Goal: Transaction & Acquisition: Book appointment/travel/reservation

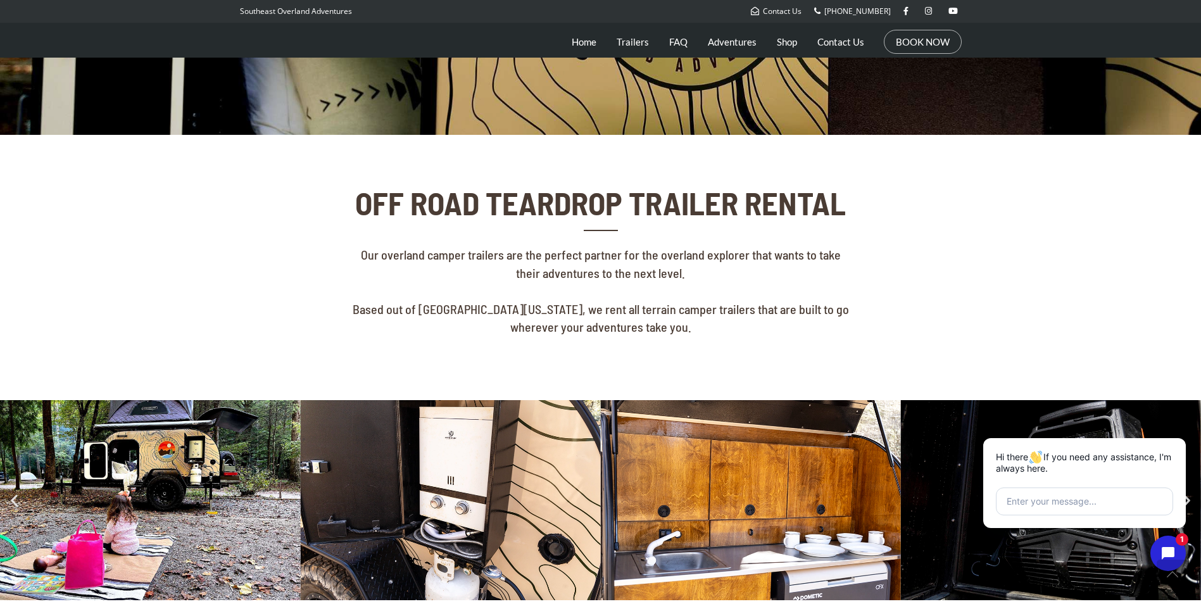
scroll to position [317, 0]
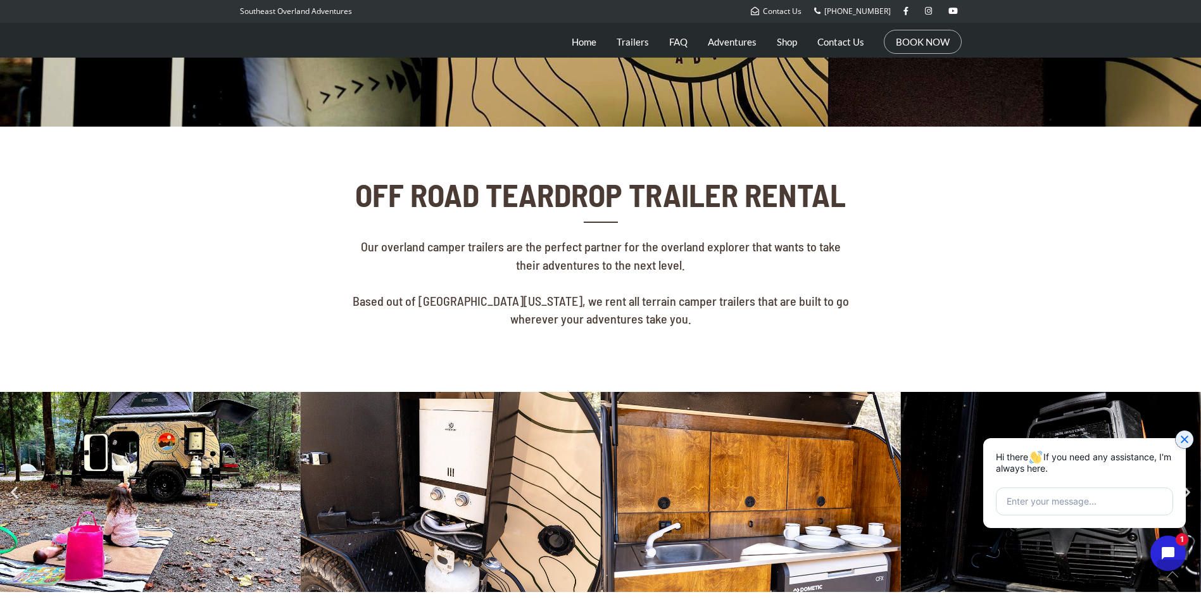
click at [1189, 439] on icon "Close chat widget" at bounding box center [1185, 439] width 13 height 13
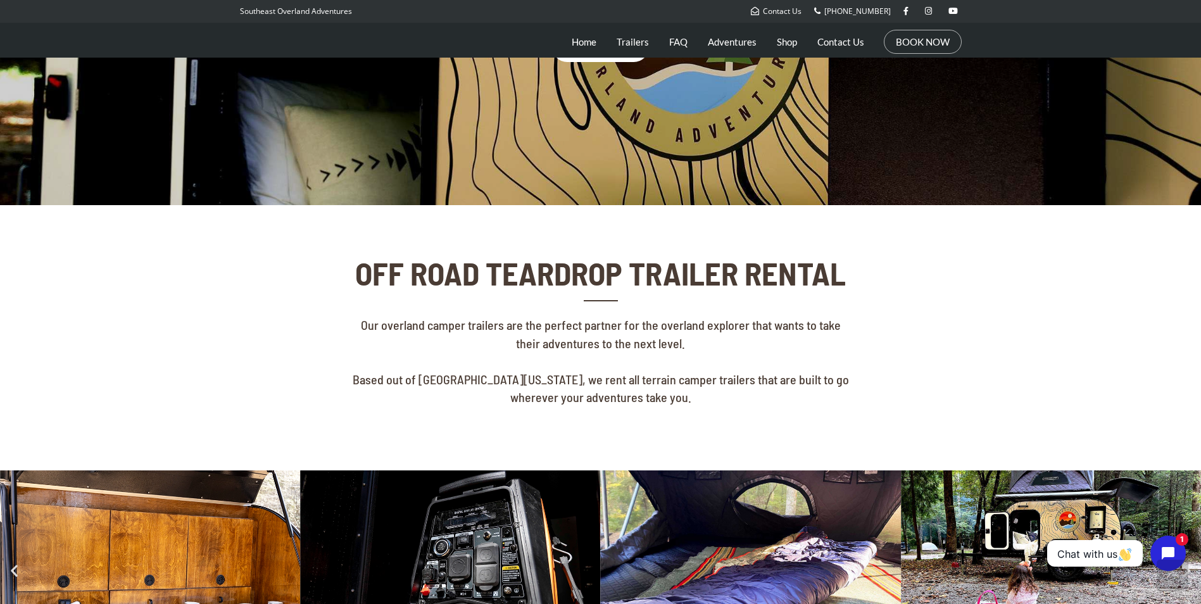
scroll to position [0, 0]
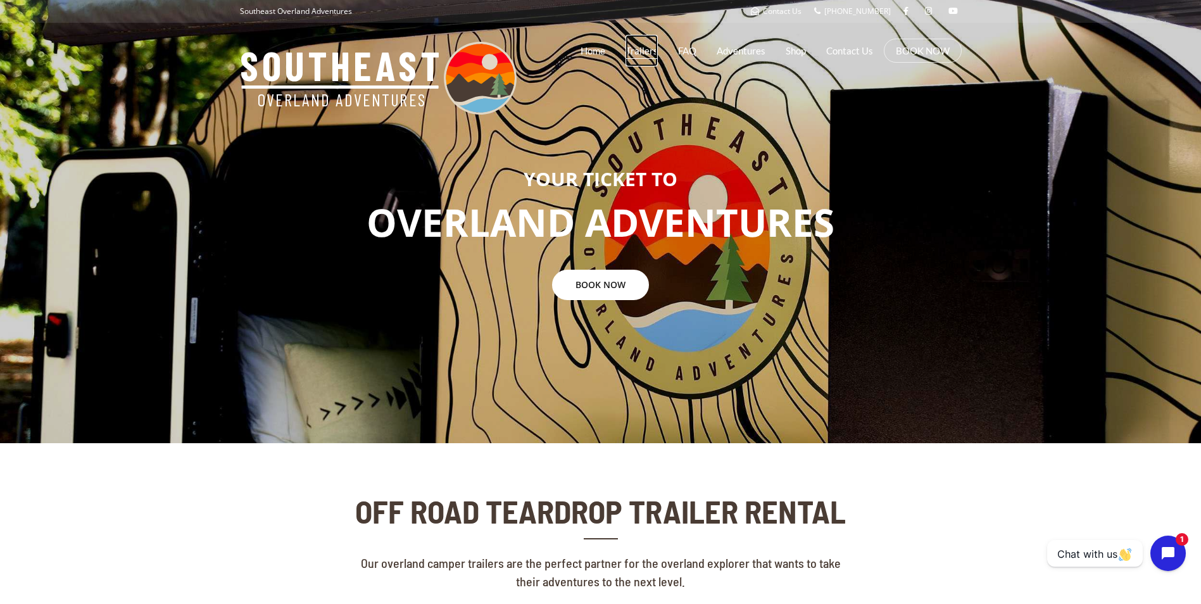
click at [643, 47] on link "Trailers" at bounding box center [642, 51] width 32 height 32
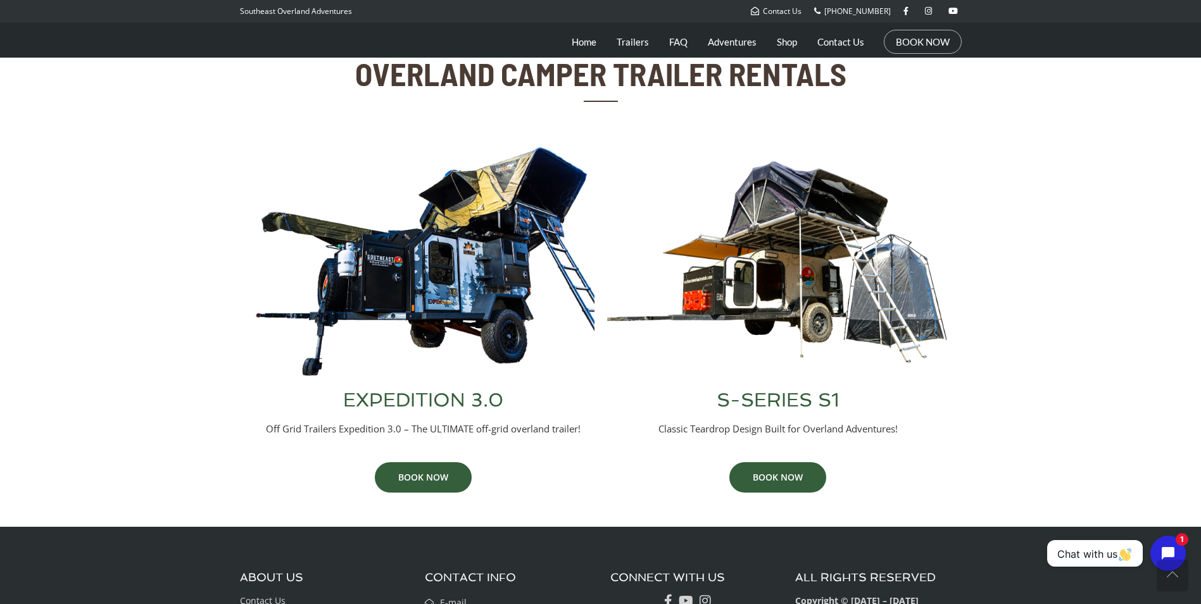
scroll to position [443, 0]
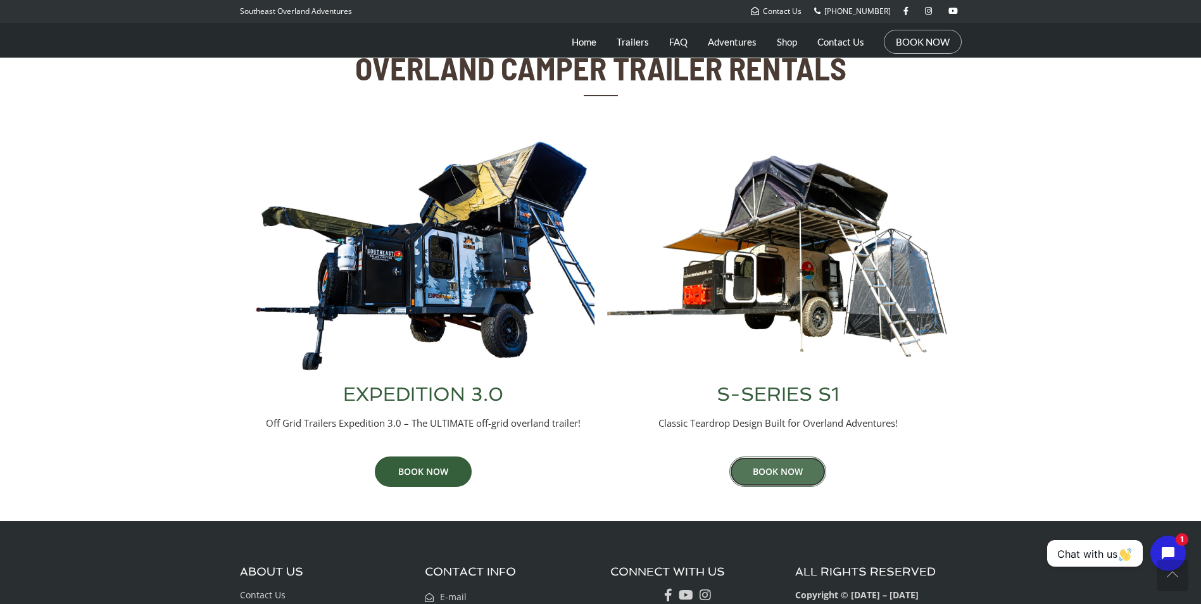
click at [788, 480] on link "BOOK NOW" at bounding box center [778, 472] width 97 height 30
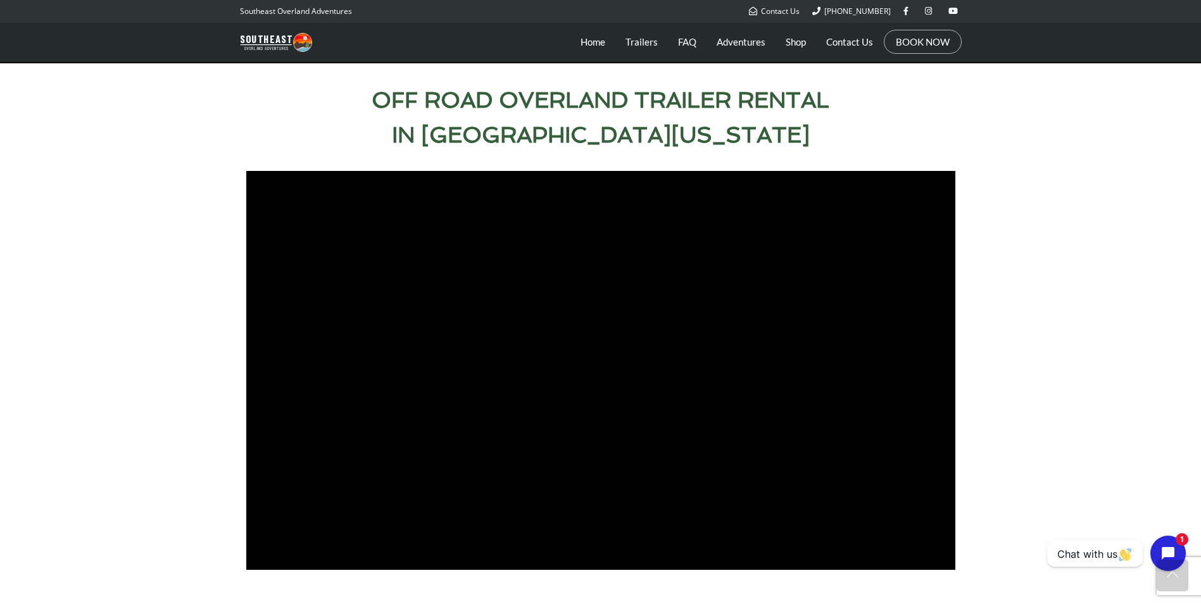
scroll to position [570, 0]
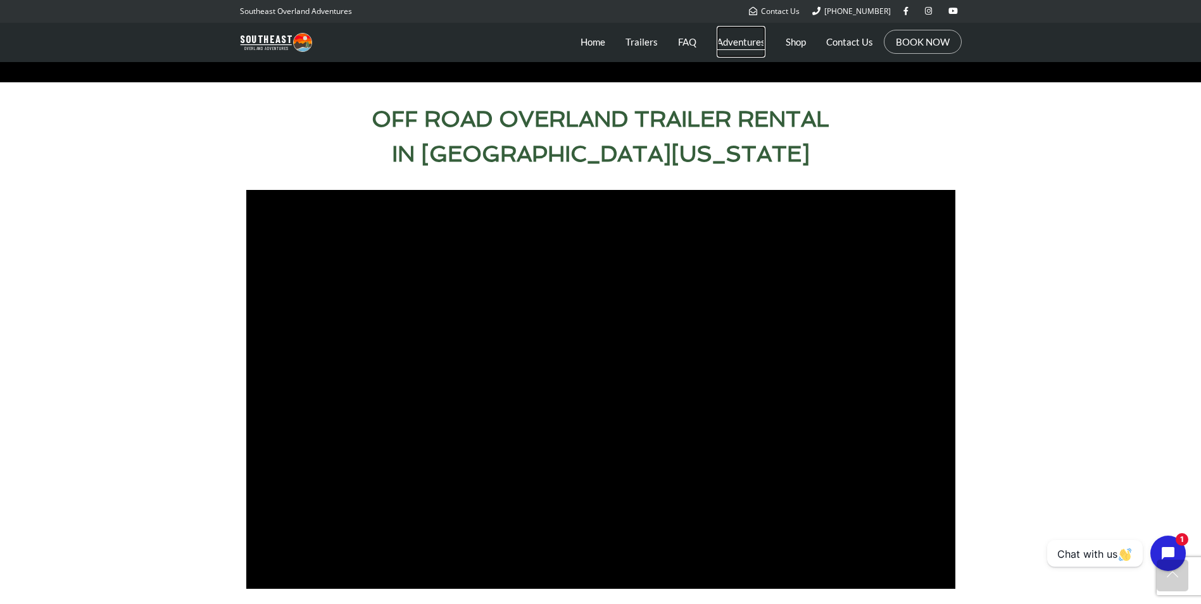
click at [742, 44] on link "Adventures" at bounding box center [741, 42] width 49 height 32
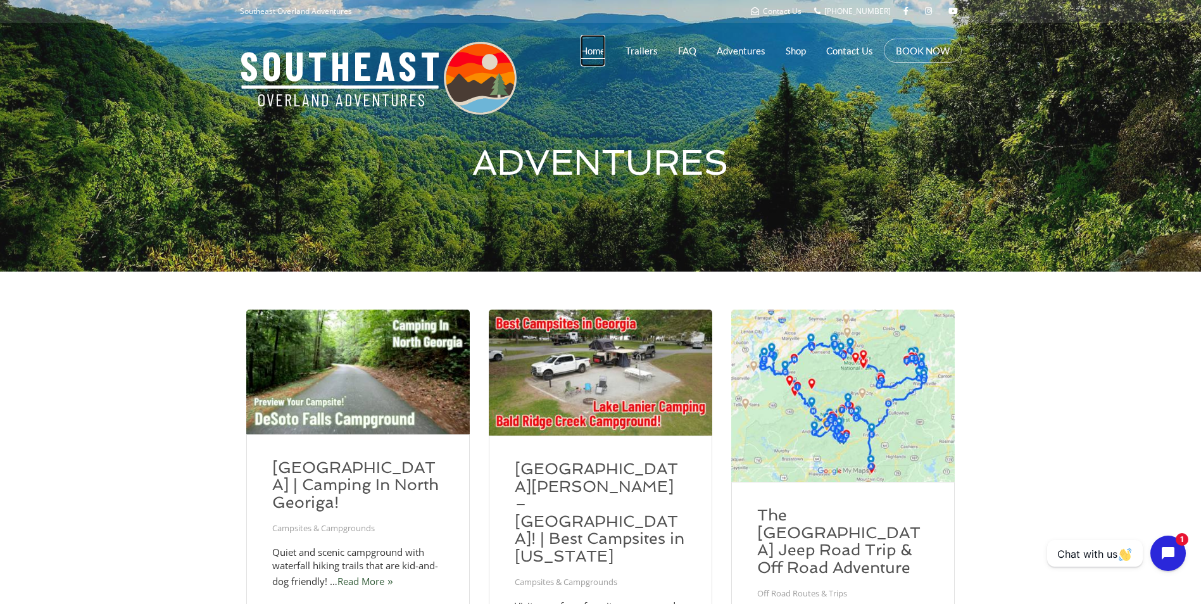
click at [593, 56] on link "Home" at bounding box center [593, 51] width 25 height 32
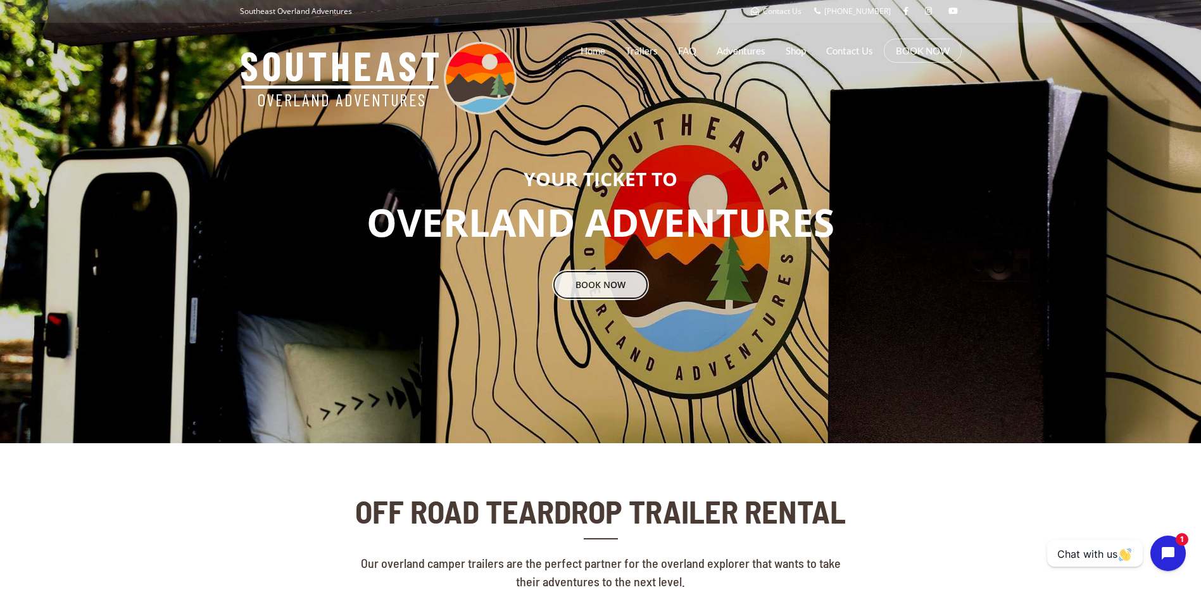
click at [609, 279] on link "BOOK NOW" at bounding box center [600, 285] width 97 height 30
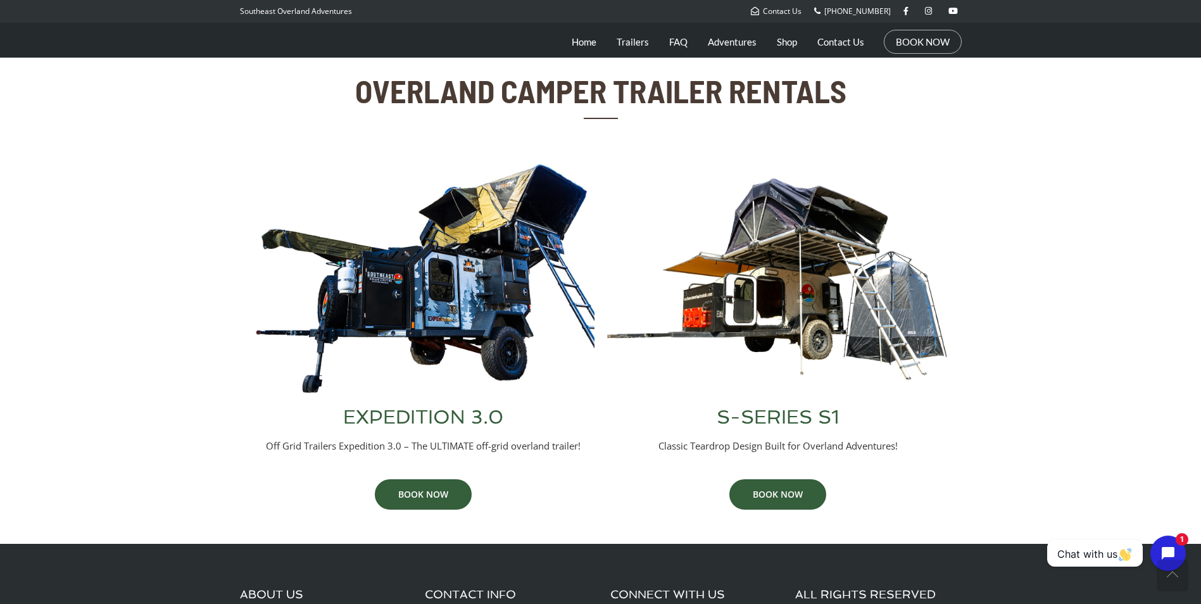
scroll to position [443, 0]
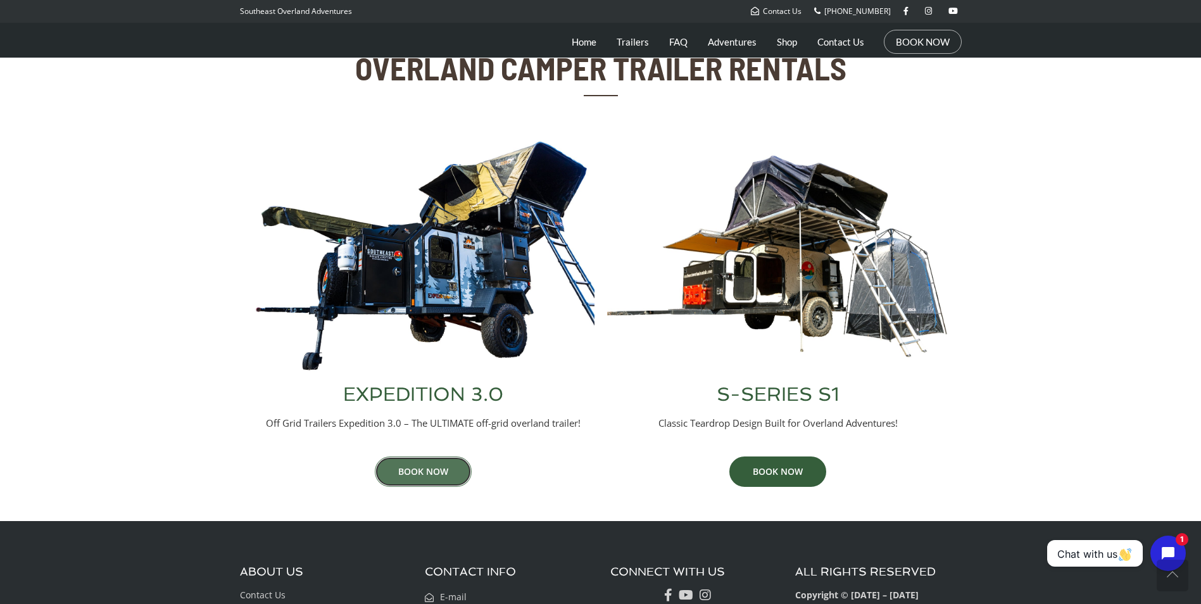
click at [422, 472] on link "BOOK NOW" at bounding box center [423, 472] width 97 height 30
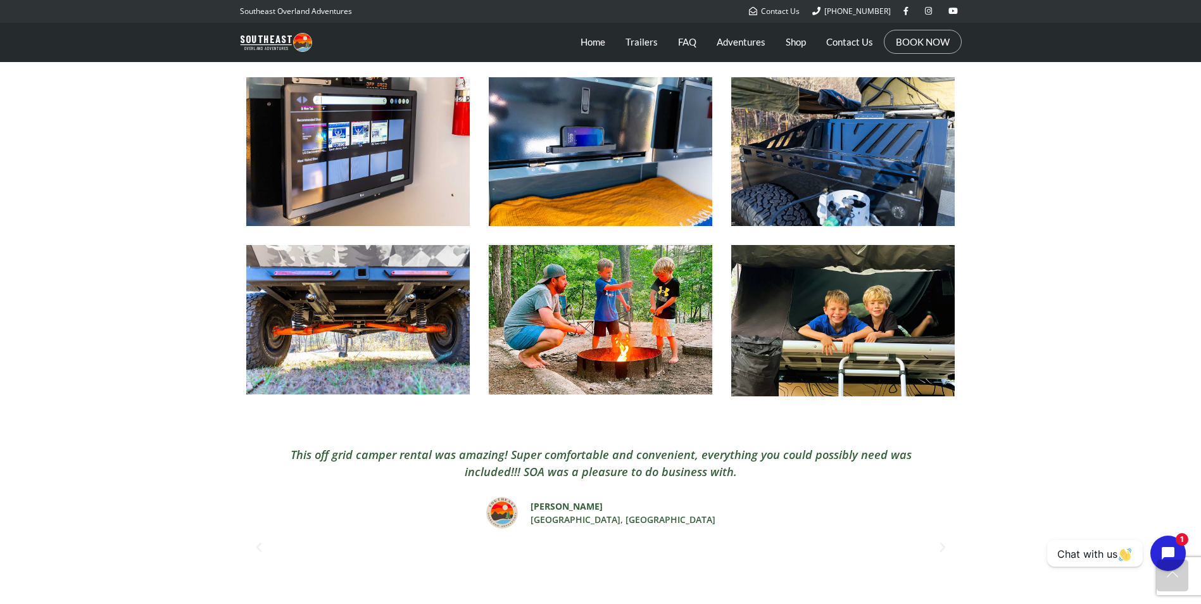
scroll to position [1900, 0]
